Goal: Task Accomplishment & Management: Use online tool/utility

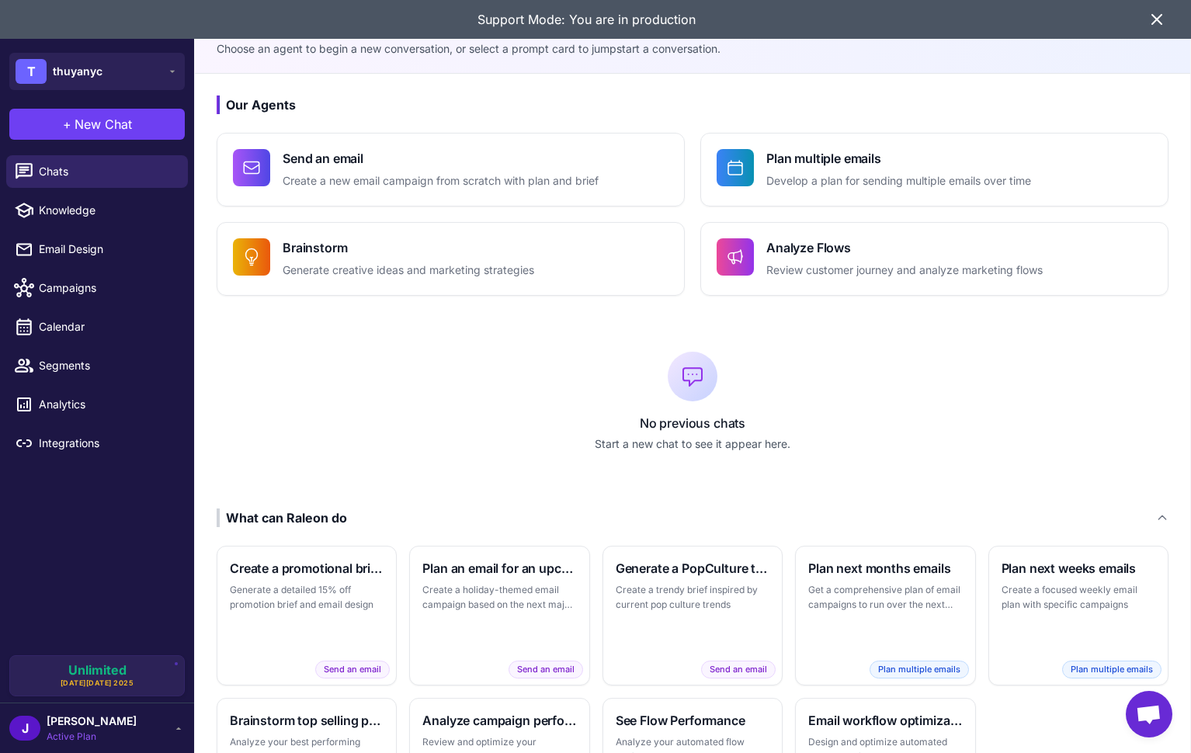
click at [1155, 20] on icon at bounding box center [1156, 19] width 9 height 9
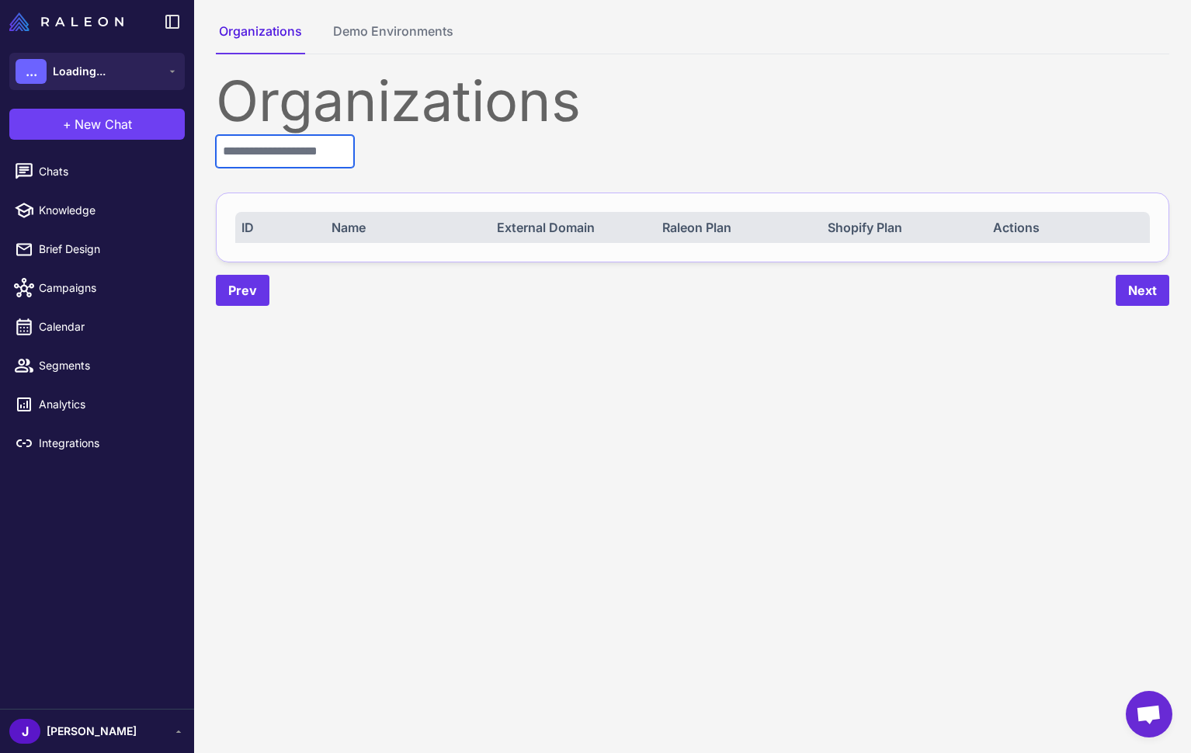
click at [282, 151] on input "text" at bounding box center [285, 151] width 138 height 33
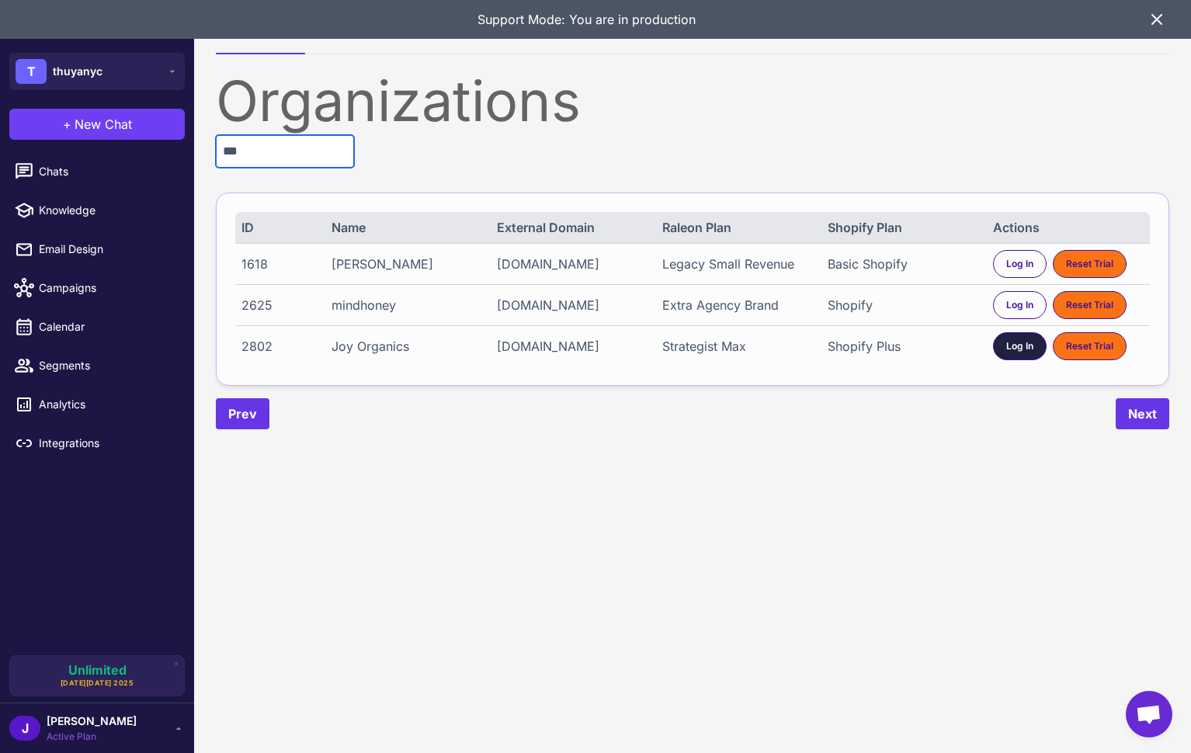
type input "***"
click at [1014, 353] on span "Log In" at bounding box center [1019, 346] width 27 height 14
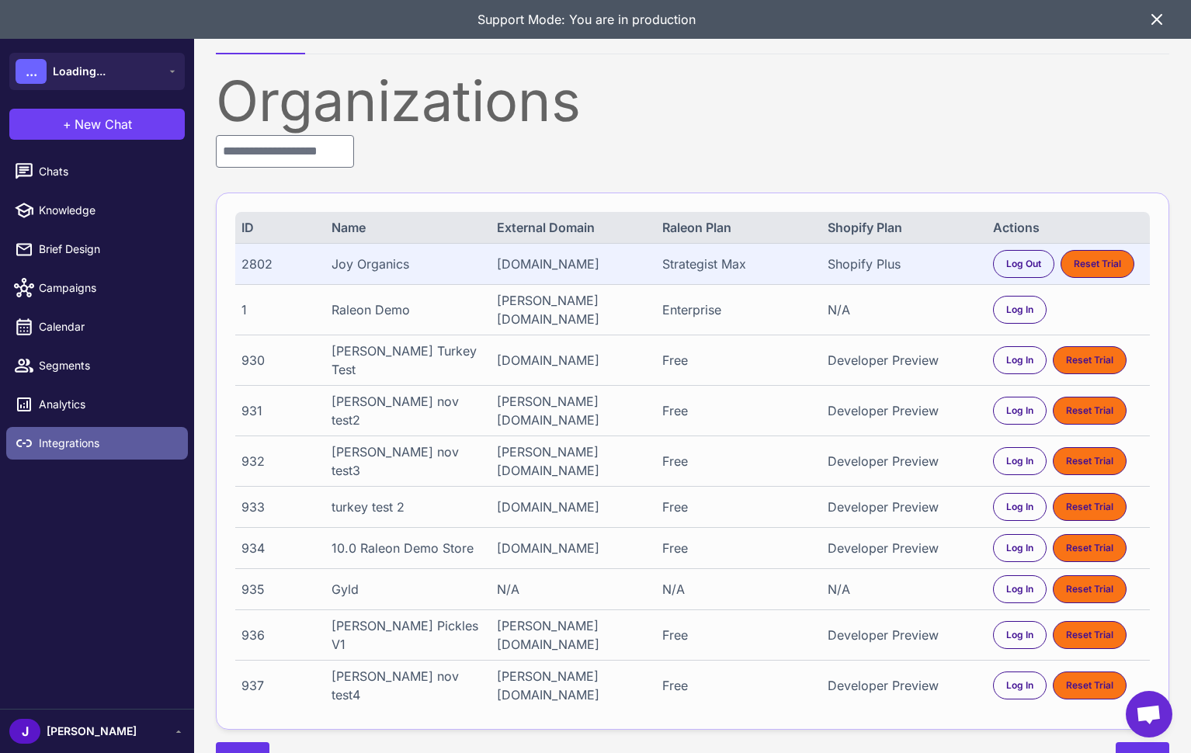
click at [73, 442] on span "Integrations" at bounding box center [107, 443] width 137 height 17
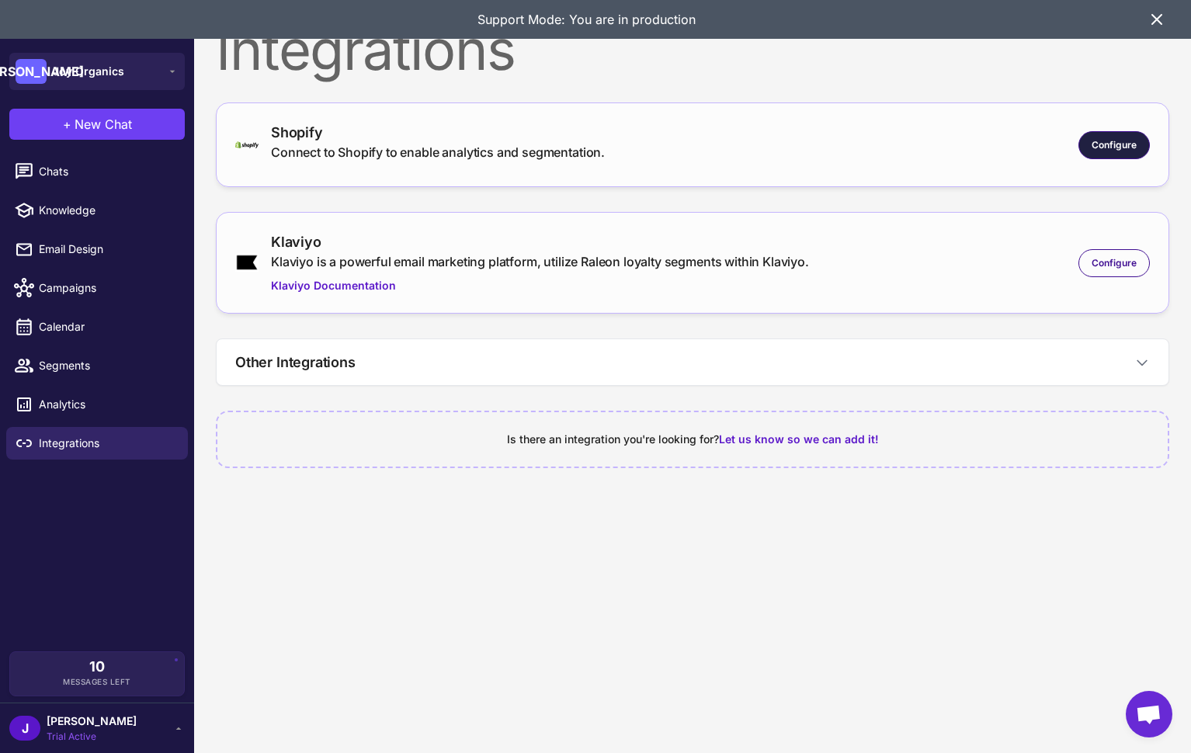
click at [1113, 133] on div "Configure" at bounding box center [1113, 145] width 71 height 28
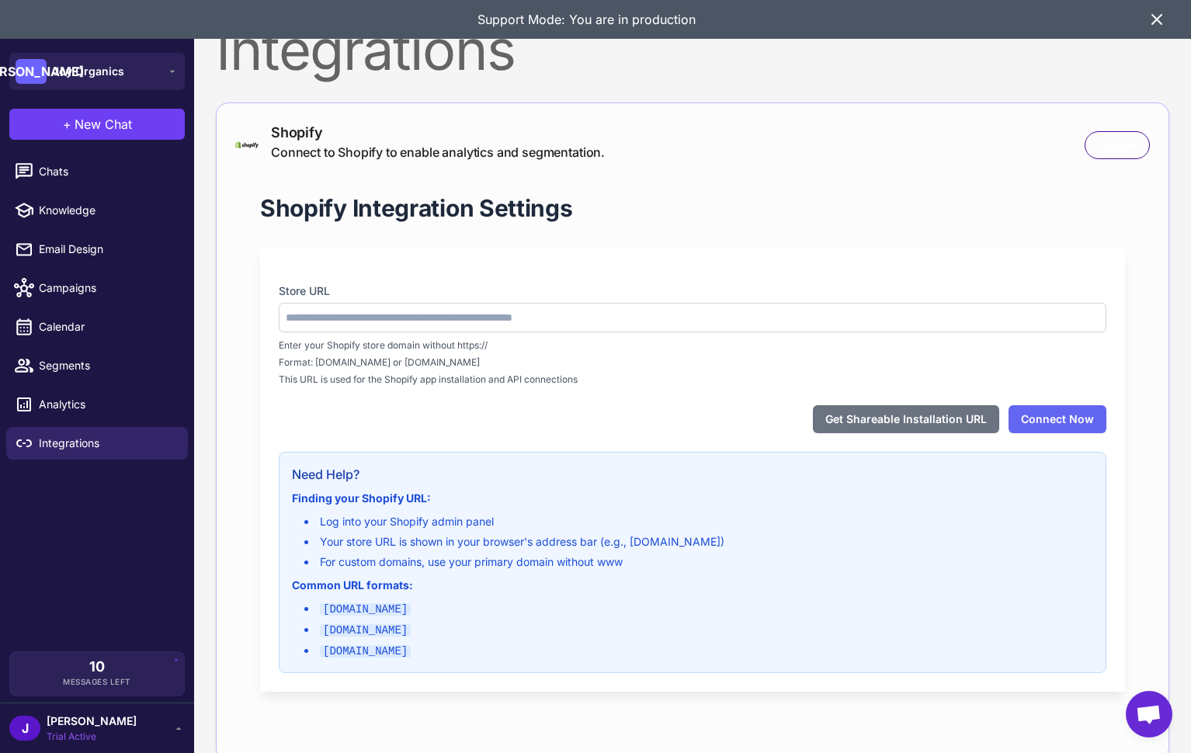
type input "**********"
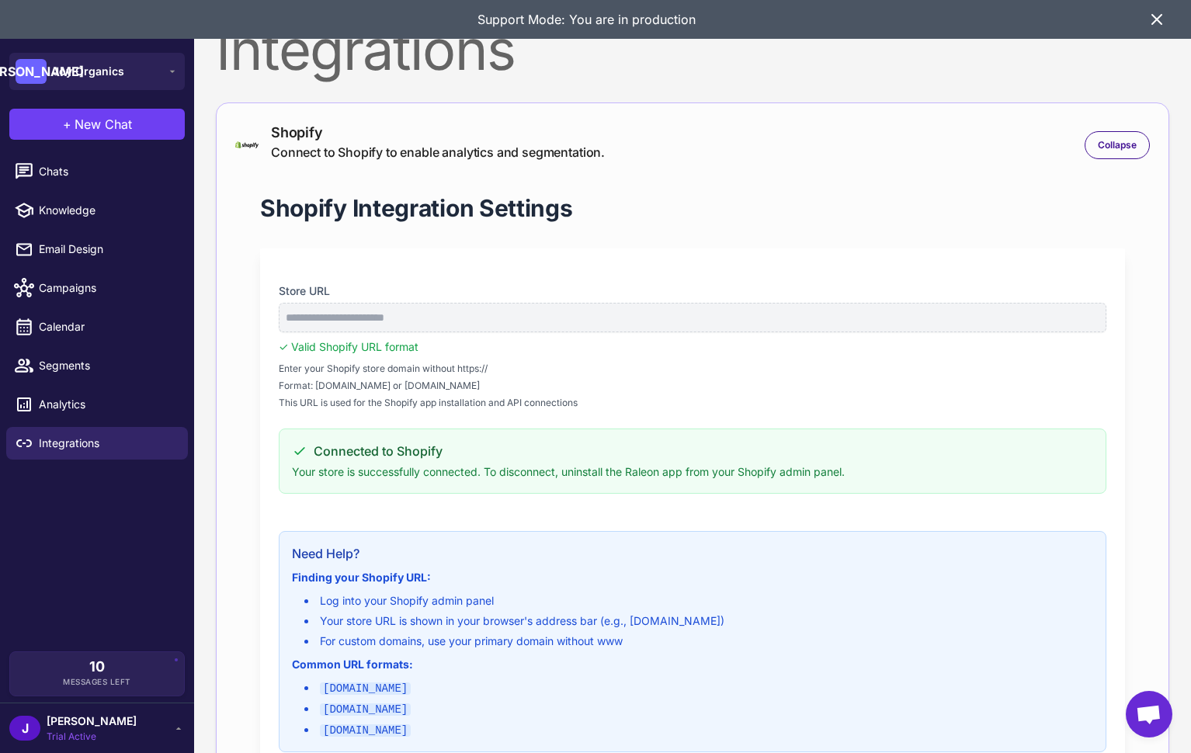
click at [1157, 22] on icon at bounding box center [1156, 19] width 19 height 19
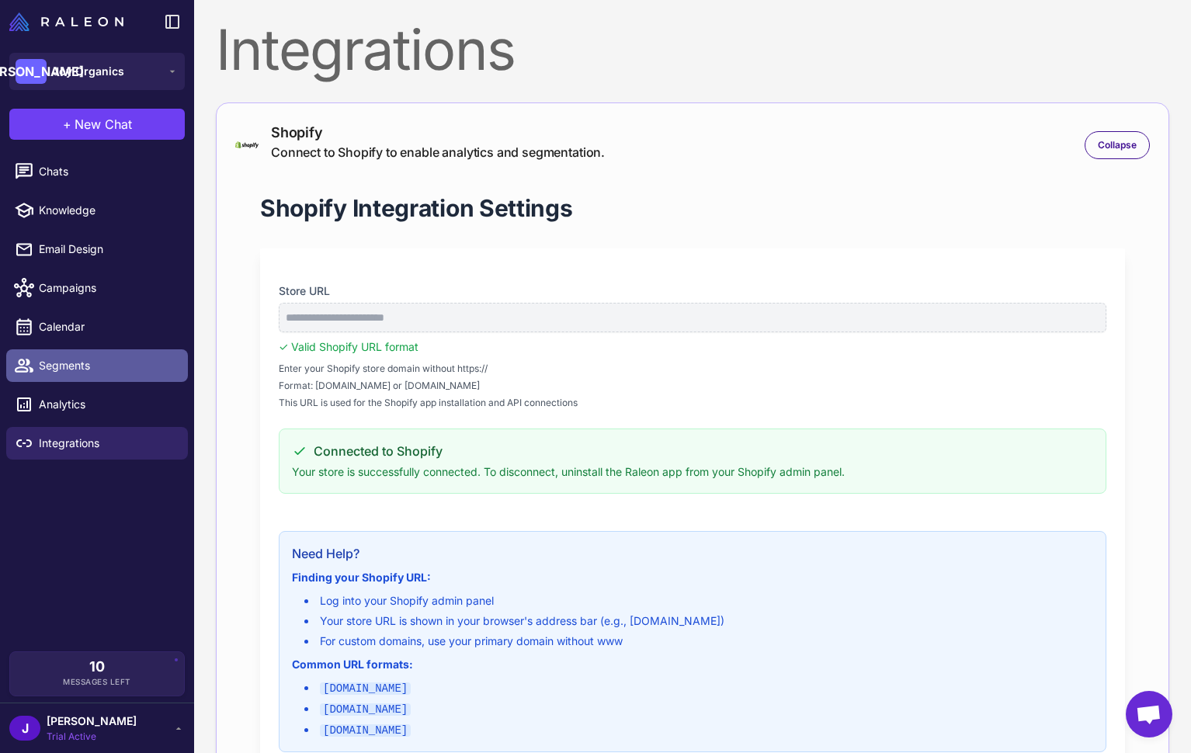
click at [35, 360] on div at bounding box center [29, 366] width 20 height 20
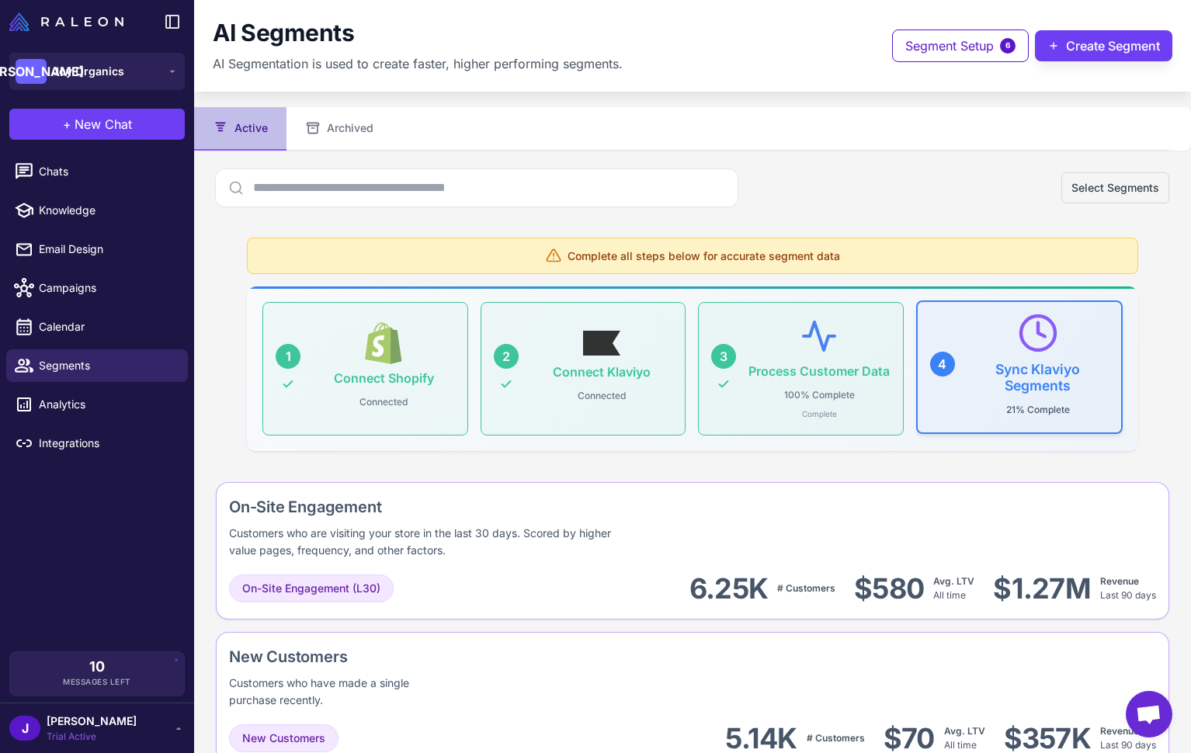
click at [993, 373] on h3 "Sync Klaviyo Segments" at bounding box center [1038, 377] width 142 height 33
click at [584, 255] on span "Complete all steps below for accurate segment data" at bounding box center [703, 256] width 272 height 16
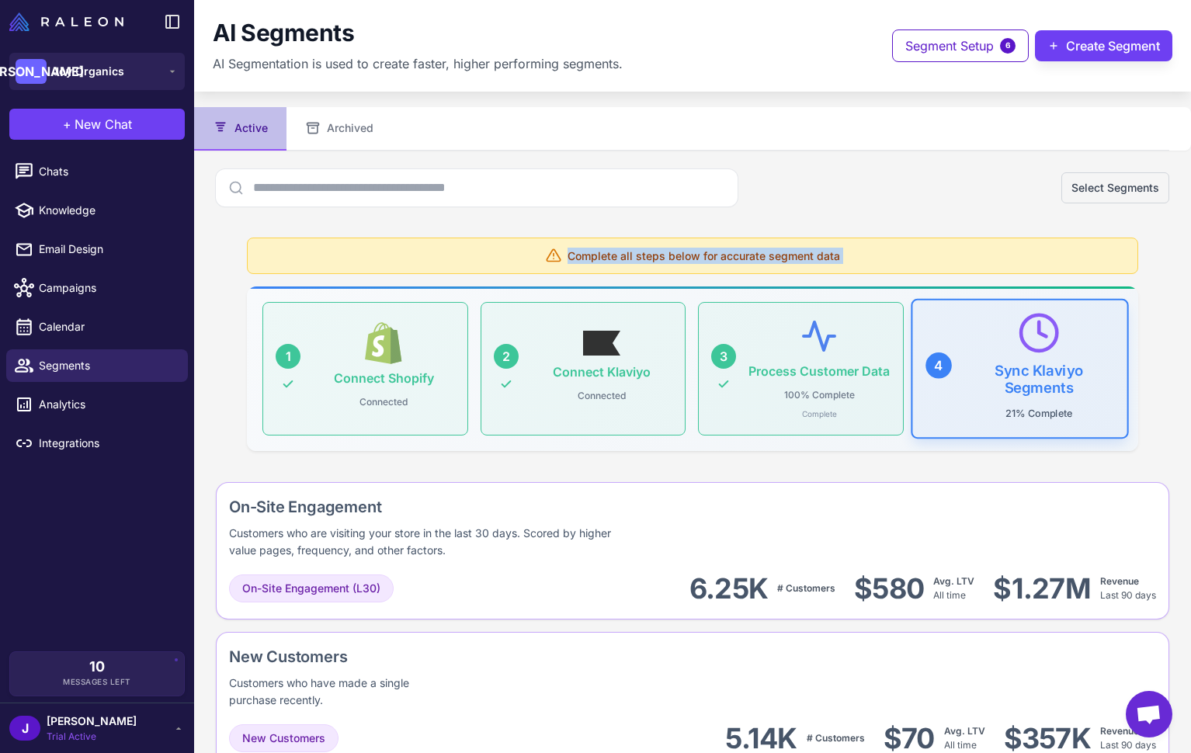
click at [584, 255] on span "Complete all steps below for accurate segment data" at bounding box center [703, 256] width 272 height 16
click at [1032, 264] on div "Complete all steps below for accurate segment data" at bounding box center [692, 256] width 891 height 36
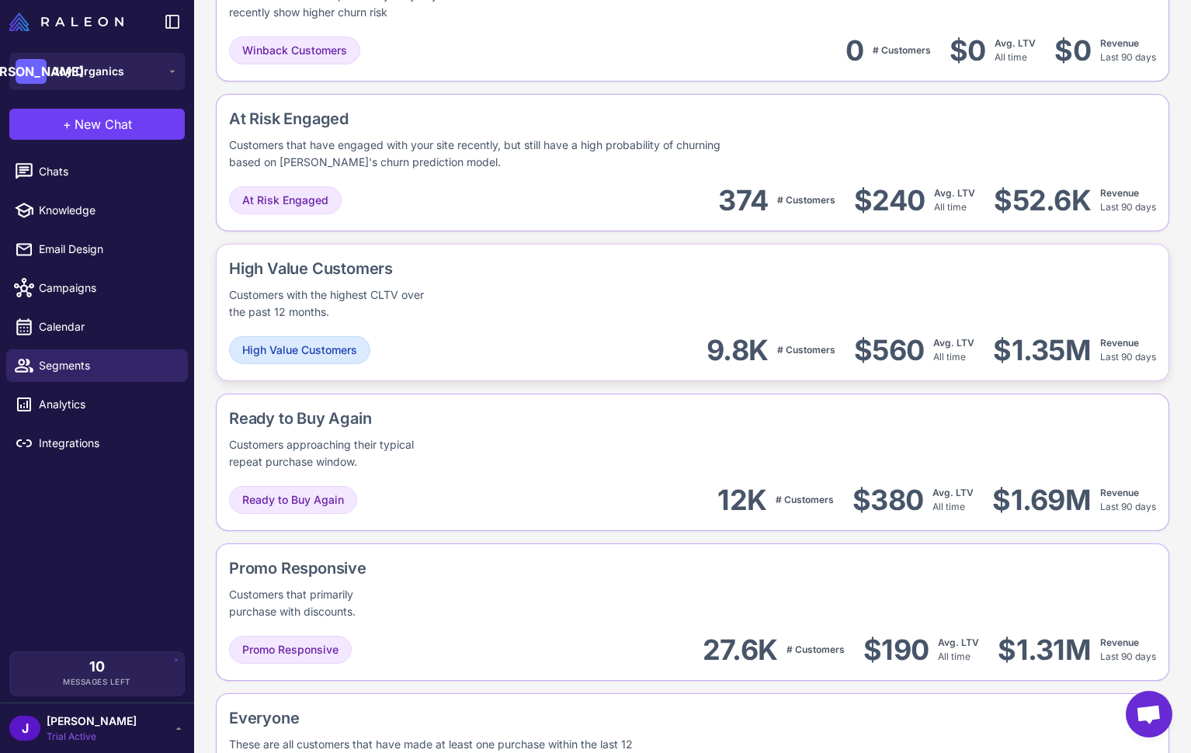
scroll to position [1237, 0]
